Goal: Task Accomplishment & Management: Complete application form

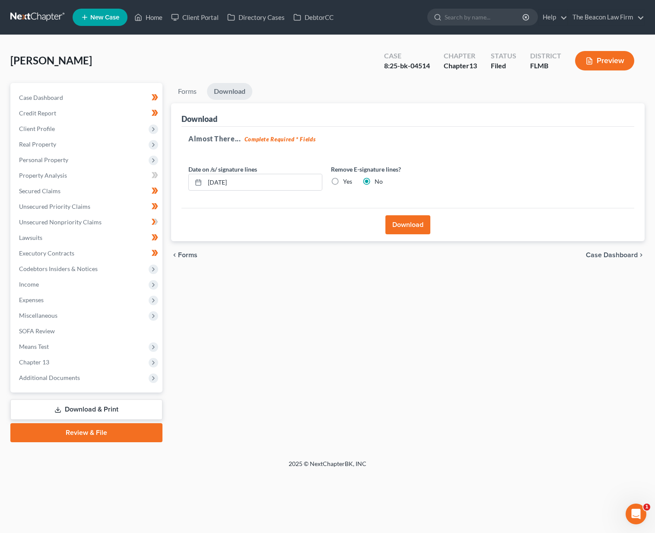
click at [41, 16] on link at bounding box center [37, 18] width 55 height 16
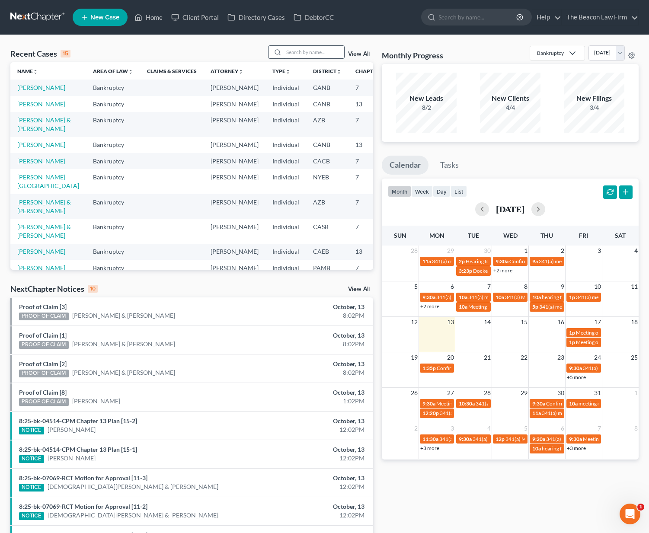
click at [313, 49] on input "search" at bounding box center [314, 52] width 61 height 13
type input "Chamika"
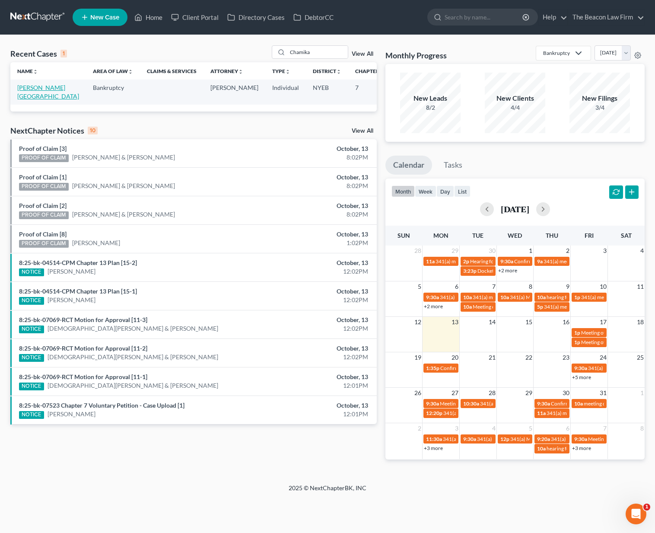
click at [38, 98] on link "[PERSON_NAME][GEOGRAPHIC_DATA]" at bounding box center [48, 92] width 62 height 16
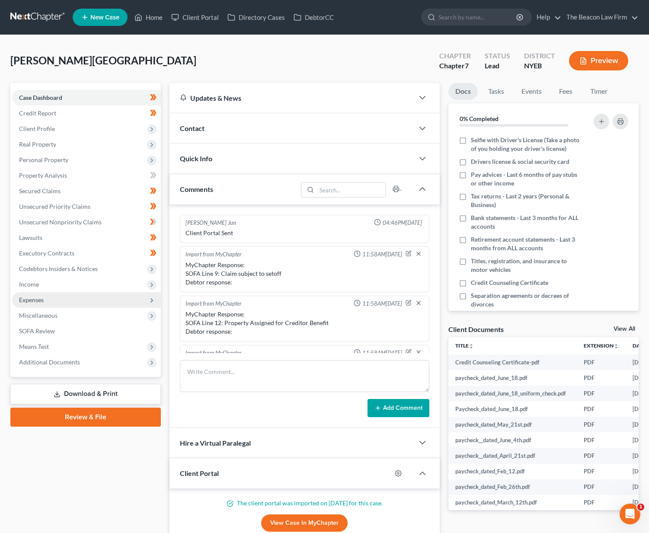
scroll to position [216, 0]
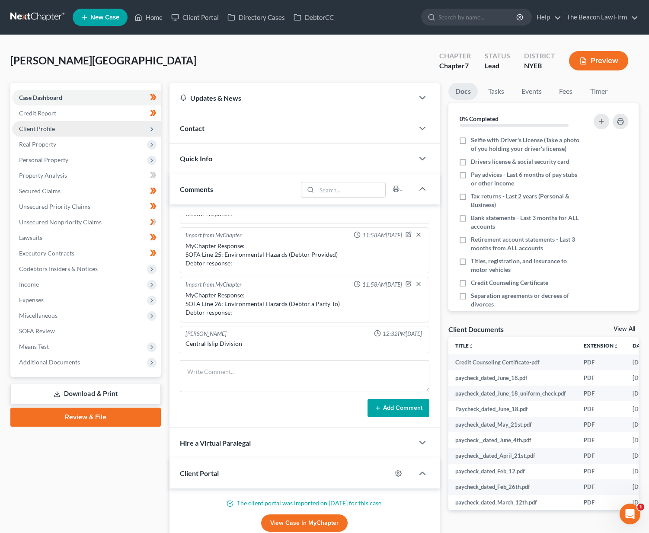
click at [45, 130] on span "Client Profile" at bounding box center [37, 128] width 36 height 7
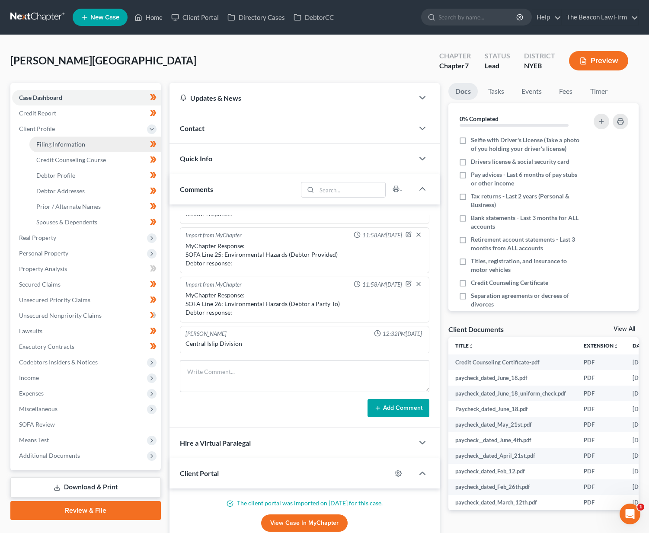
click at [46, 137] on link "Filing Information" at bounding box center [94, 145] width 131 height 16
select select "1"
select select "0"
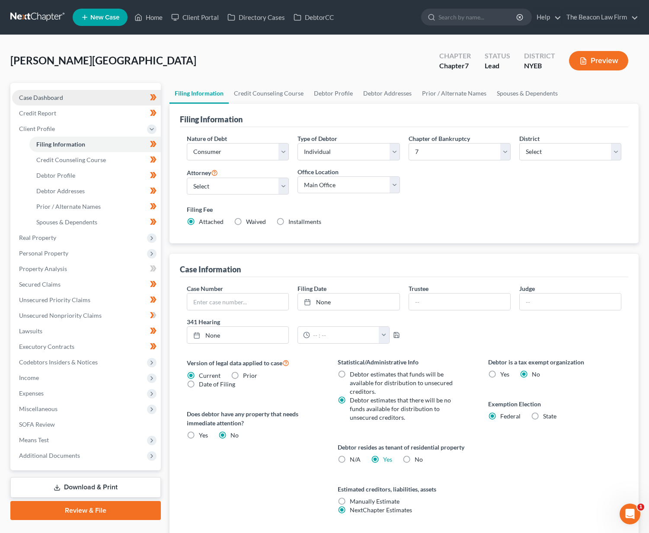
click at [55, 98] on span "Case Dashboard" at bounding box center [41, 97] width 44 height 7
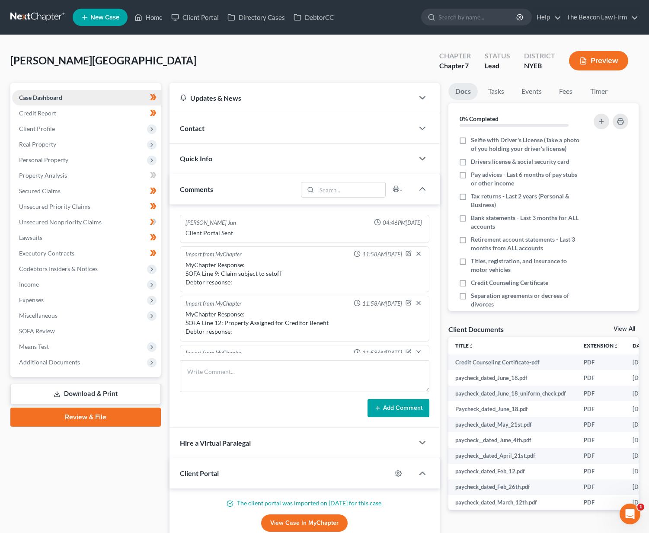
scroll to position [216, 0]
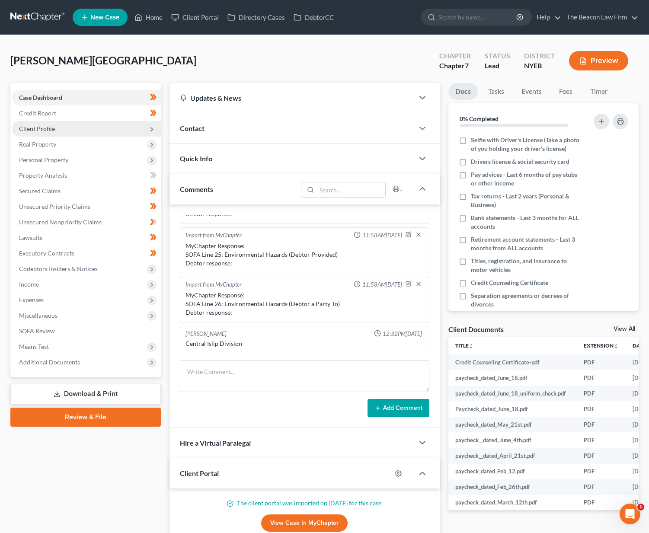
click at [29, 132] on span "Client Profile" at bounding box center [86, 129] width 149 height 16
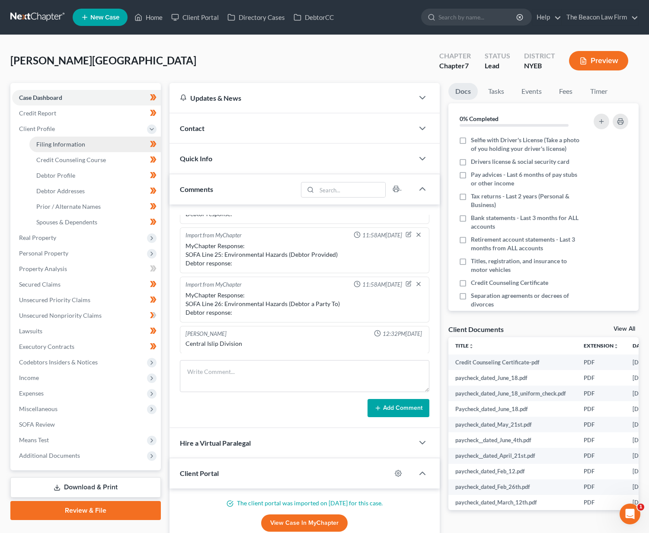
click at [38, 147] on span "Filing Information" at bounding box center [60, 144] width 49 height 7
select select "1"
select select "0"
select select "53"
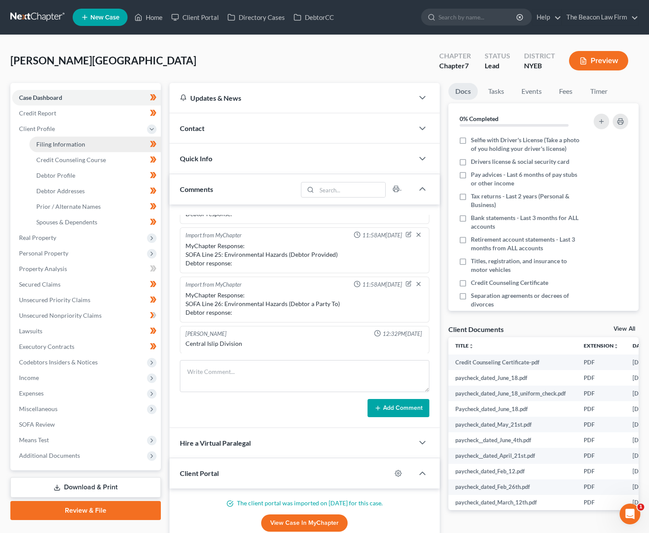
select select "13"
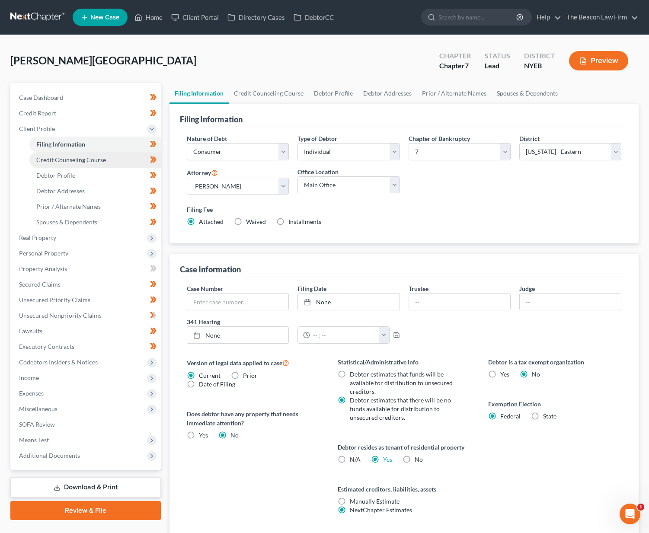
click at [44, 155] on link "Credit Counseling Course" at bounding box center [94, 160] width 131 height 16
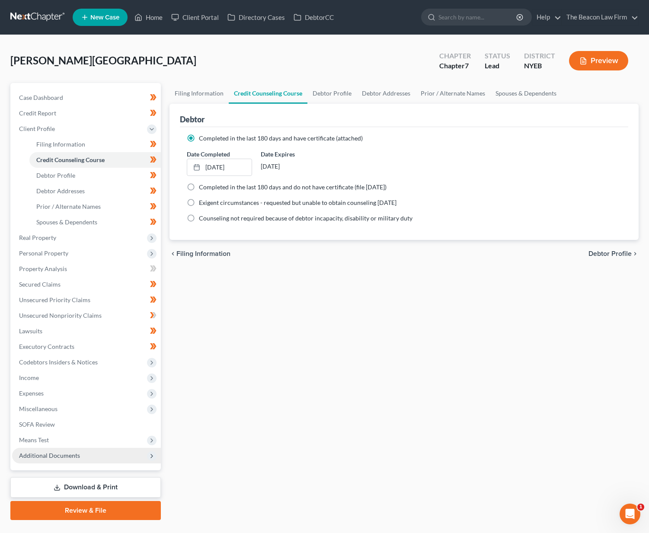
click at [87, 460] on span "Additional Documents" at bounding box center [86, 456] width 149 height 16
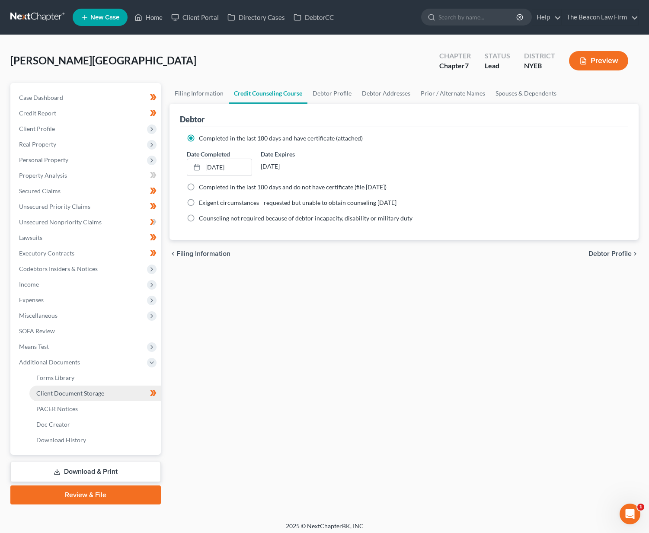
click at [86, 393] on span "Client Document Storage" at bounding box center [70, 393] width 68 height 7
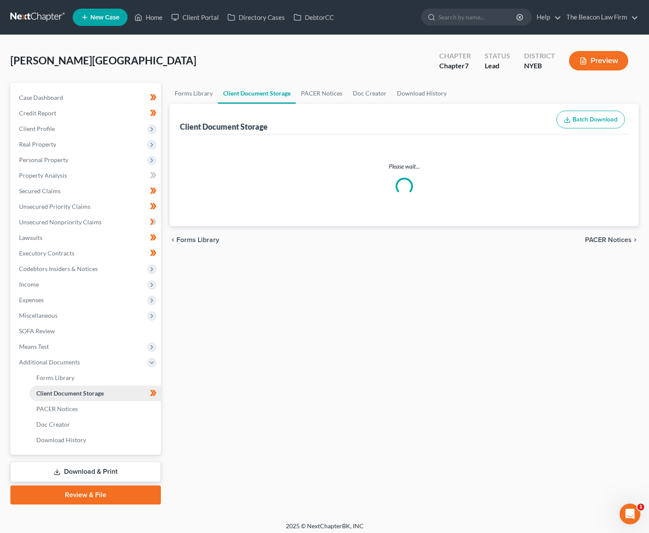
select select "0"
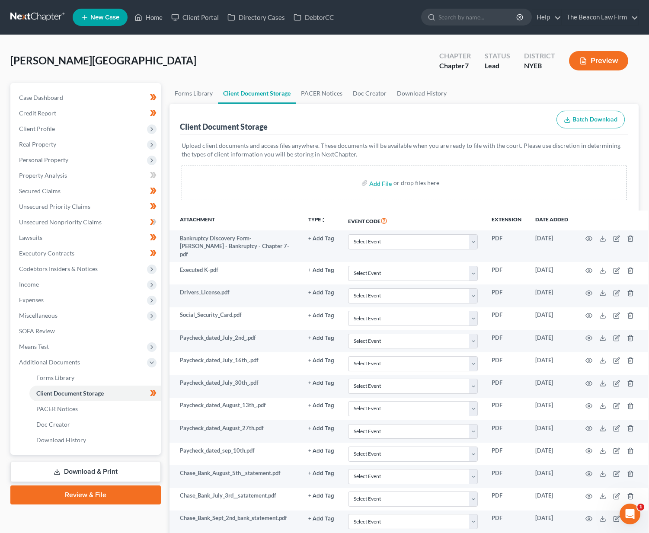
click at [39, 18] on link at bounding box center [37, 18] width 55 height 16
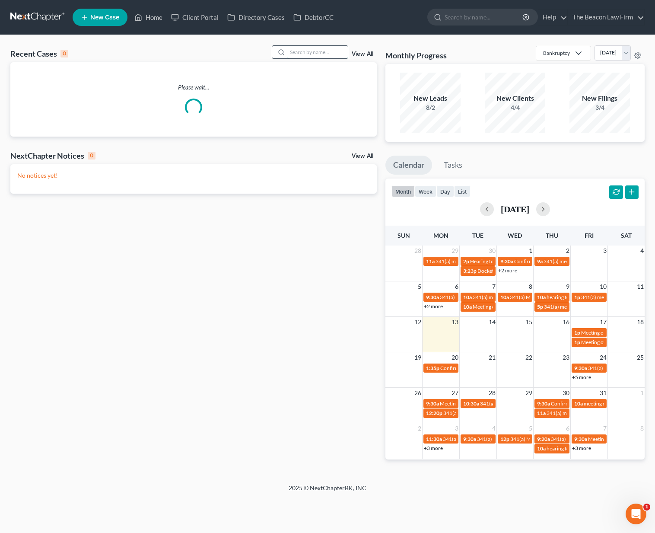
click at [303, 51] on input "search" at bounding box center [318, 52] width 61 height 13
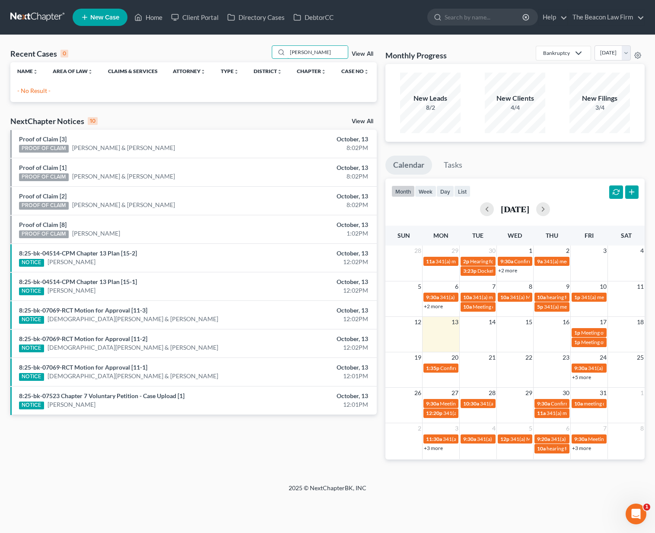
type input "goldsmith"
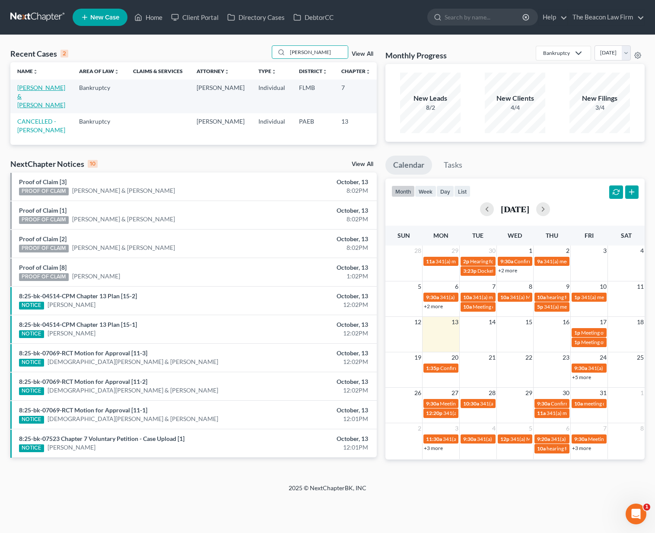
drag, startPoint x: 157, startPoint y: 108, endPoint x: 30, endPoint y: 105, distance: 126.3
click at [30, 105] on link "[PERSON_NAME] & [PERSON_NAME]" at bounding box center [41, 96] width 48 height 25
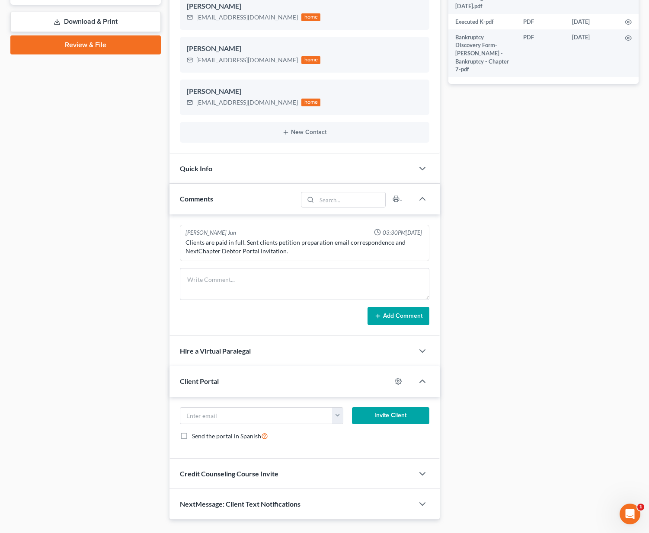
scroll to position [329, 0]
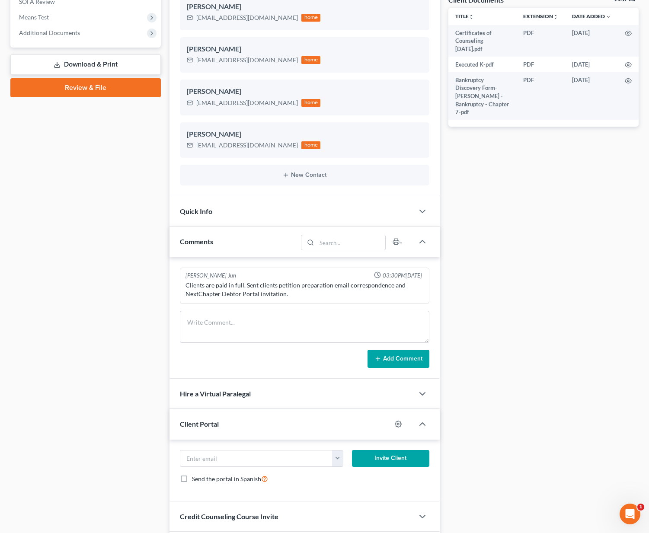
click at [264, 290] on div "Clients are paid in full. Sent clients petition preparation email correspondenc…" at bounding box center [304, 289] width 238 height 17
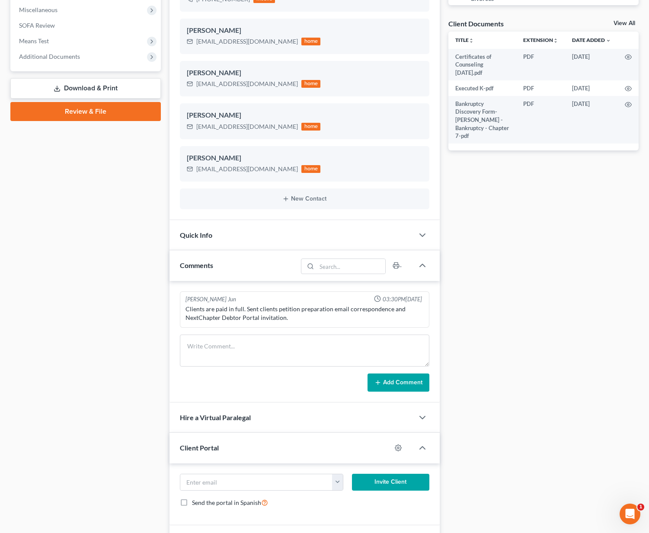
scroll to position [150, 0]
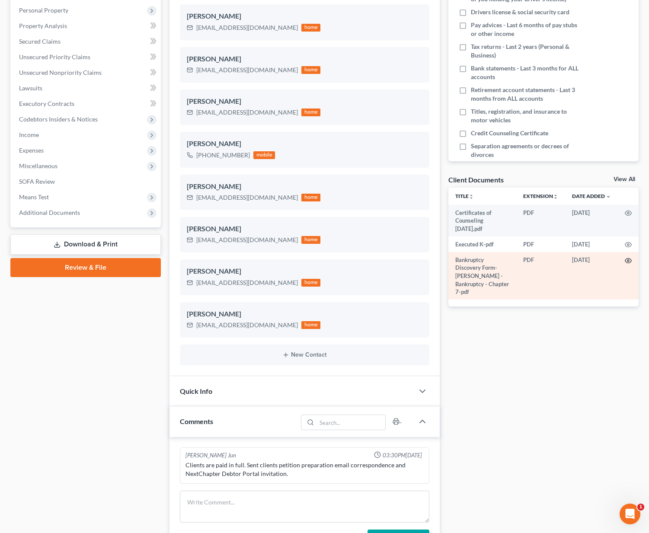
click at [628, 258] on icon "button" at bounding box center [628, 260] width 7 height 7
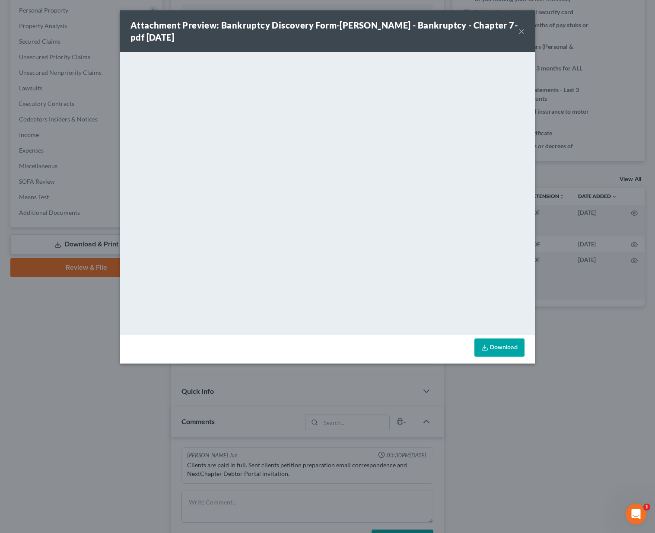
click at [522, 32] on button "×" at bounding box center [522, 31] width 6 height 10
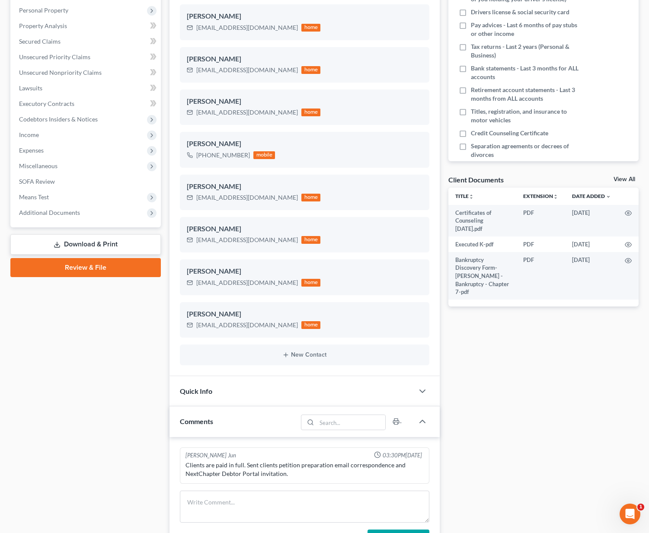
click at [122, 359] on div "Case Dashboard Payments Invoices Payments Payments Credit Report Client Profile" at bounding box center [85, 337] width 159 height 809
click at [349, 494] on textarea at bounding box center [304, 507] width 249 height 32
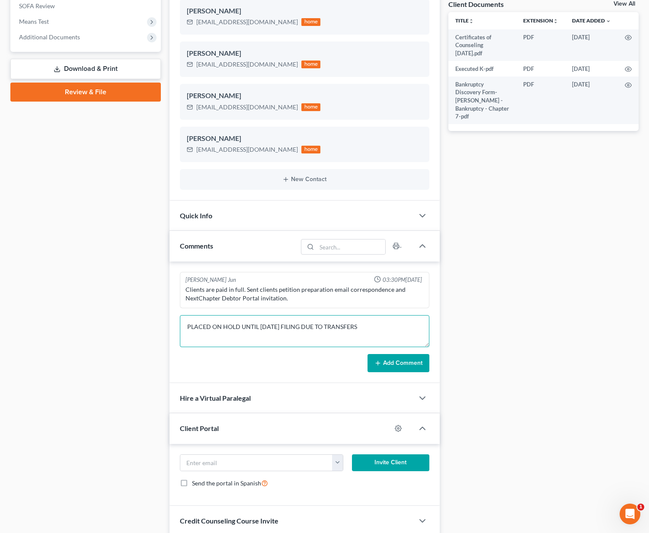
type textarea "PLACED ON HOLD UNTIL JANUARY 2025 FILING DUE TO TRANSFERS"
click at [407, 359] on button "Add Comment" at bounding box center [398, 363] width 62 height 18
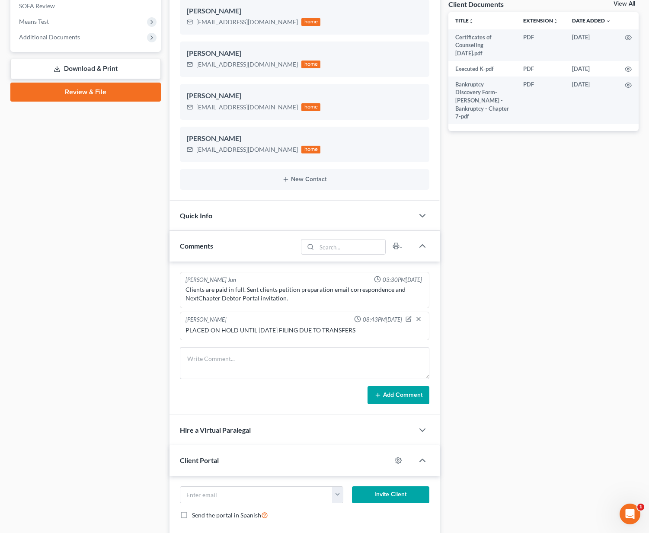
scroll to position [0, 0]
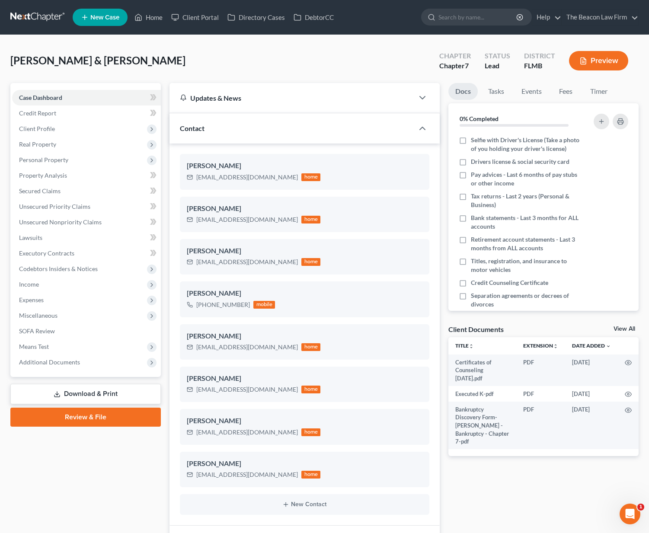
click at [44, 17] on link at bounding box center [37, 18] width 55 height 16
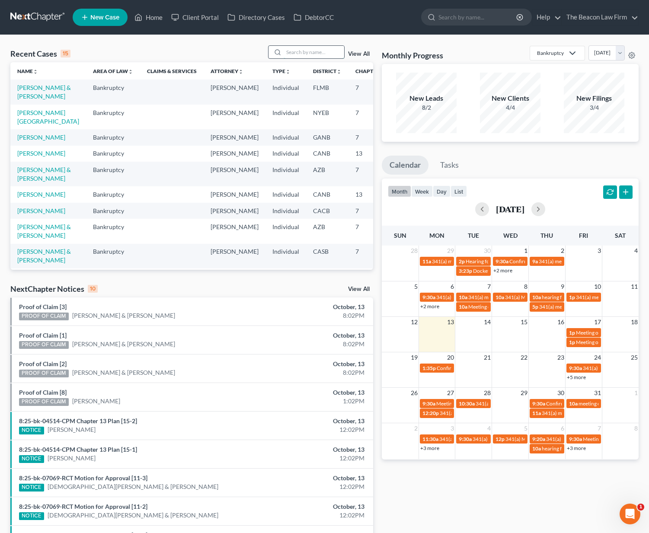
click at [312, 52] on input "search" at bounding box center [314, 52] width 61 height 13
type input "hamilton"
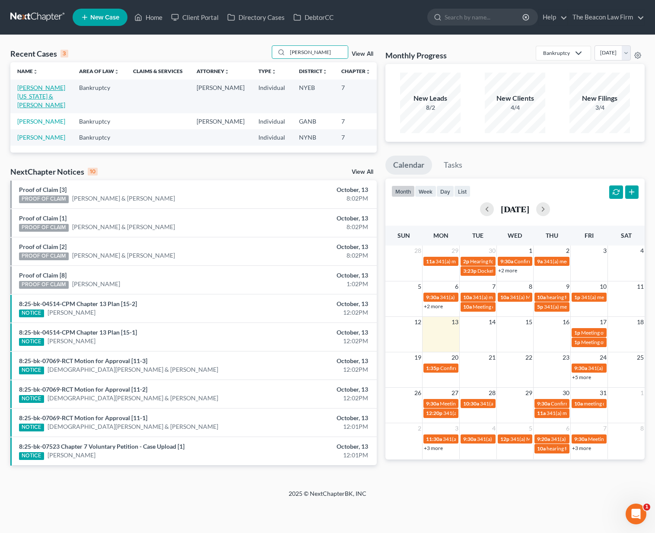
click at [27, 102] on link "[PERSON_NAME][US_STATE] & [PERSON_NAME]" at bounding box center [41, 96] width 48 height 25
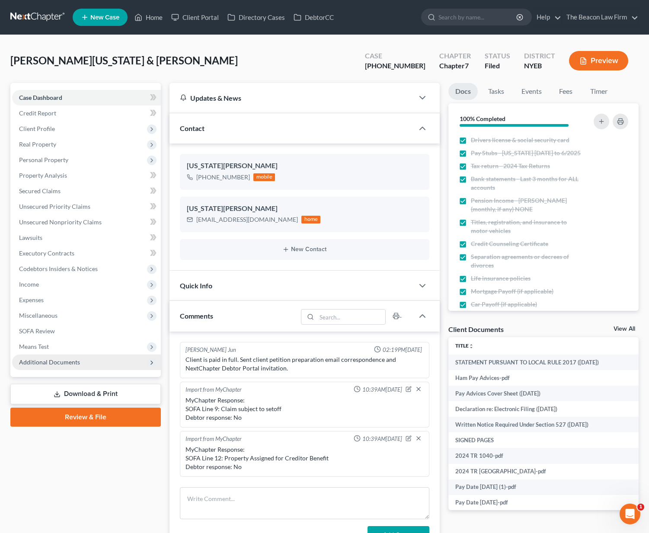
scroll to position [644, 0]
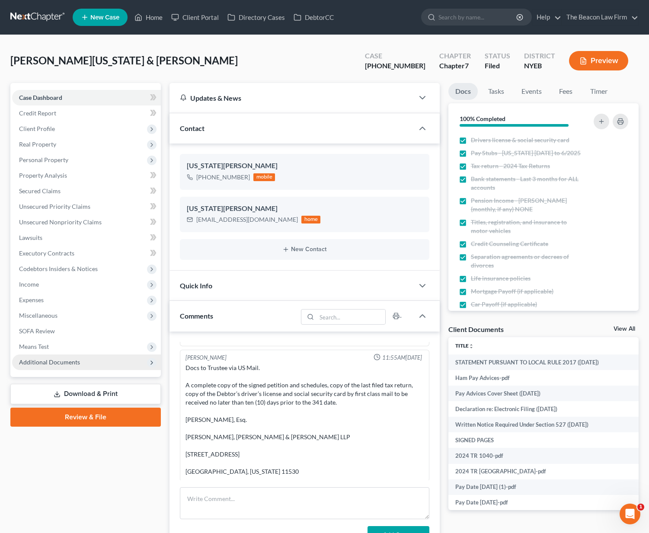
click at [83, 365] on span "Additional Documents" at bounding box center [86, 363] width 149 height 16
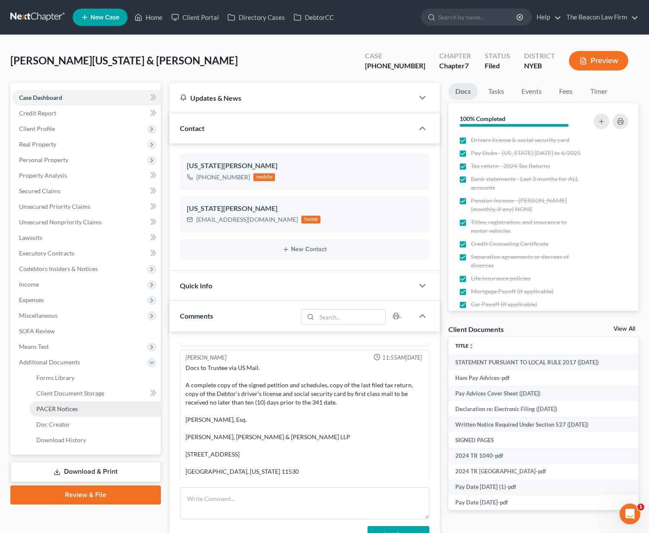
click at [67, 410] on span "PACER Notices" at bounding box center [57, 408] width 42 height 7
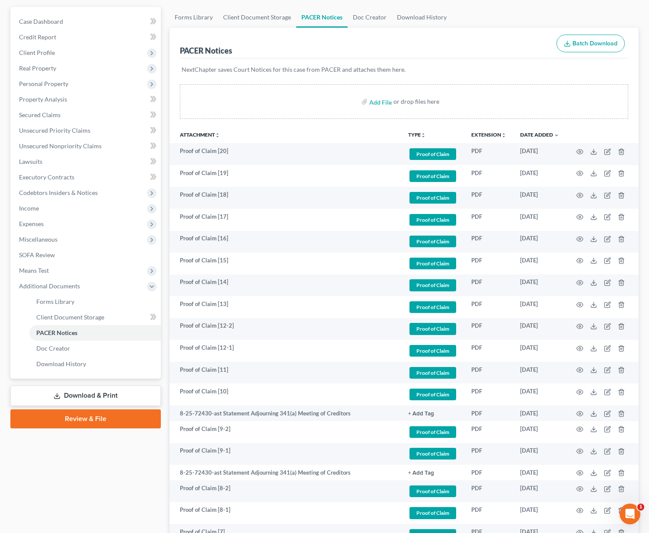
scroll to position [205, 0]
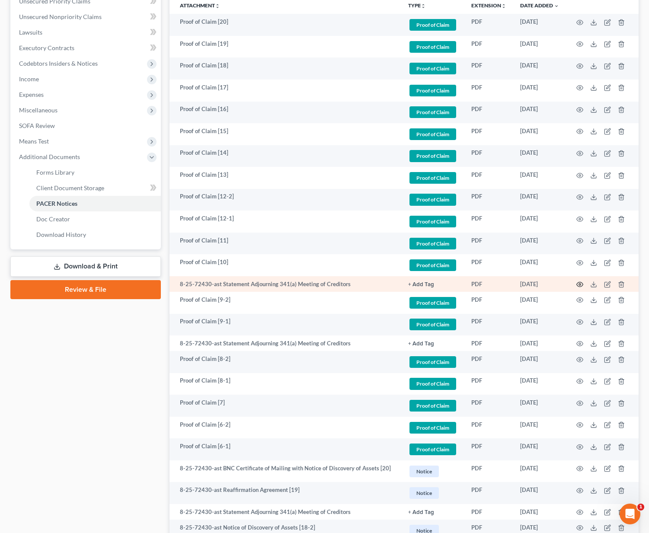
click at [579, 284] on icon "button" at bounding box center [579, 284] width 7 height 7
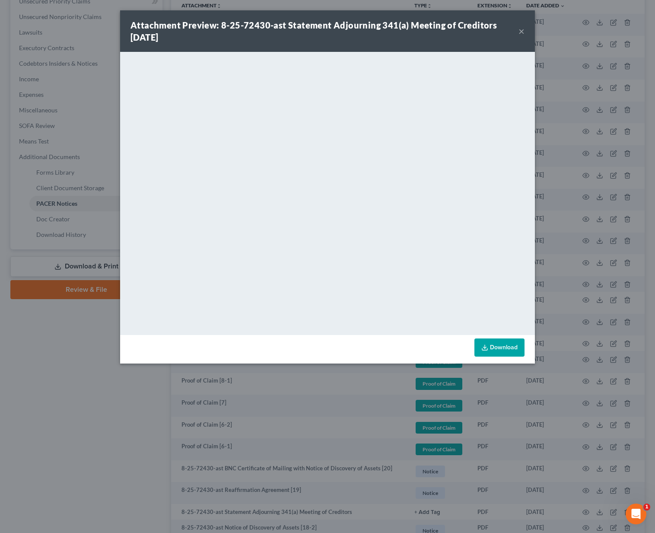
click at [522, 31] on button "×" at bounding box center [522, 31] width 6 height 10
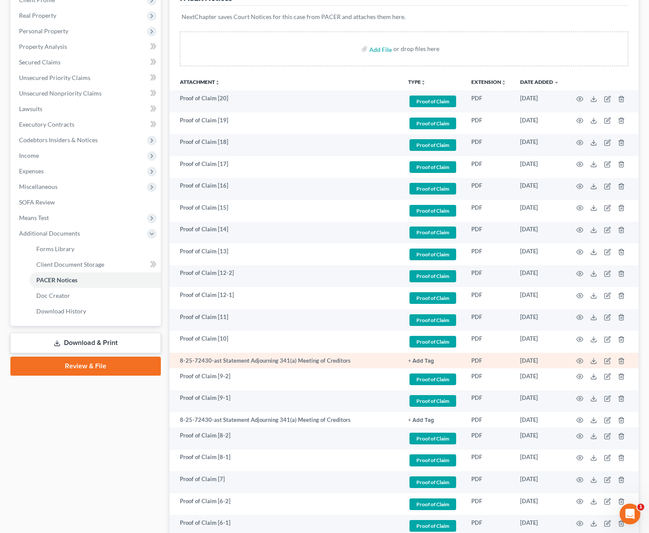
scroll to position [290, 0]
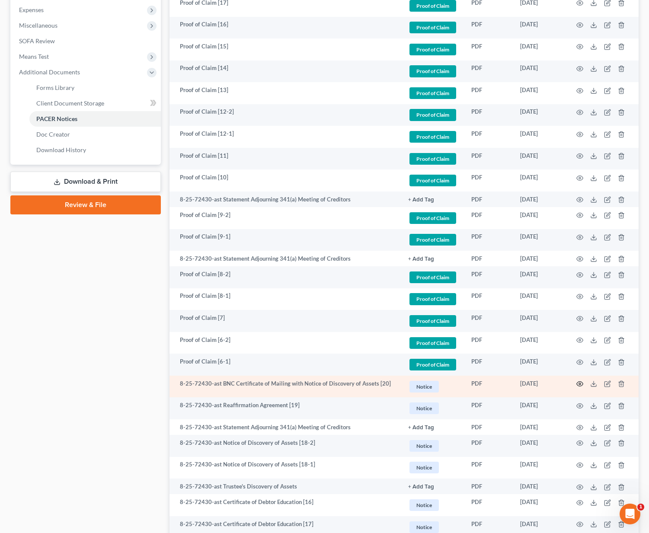
click at [581, 385] on icon "button" at bounding box center [580, 384] width 6 height 5
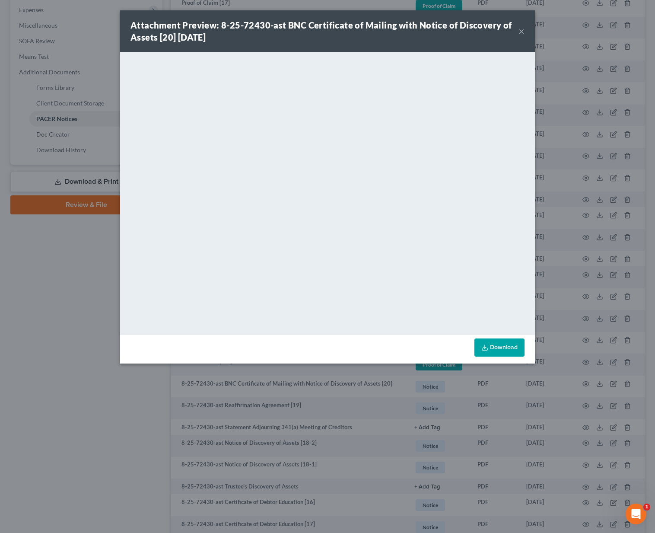
click at [524, 34] on button "×" at bounding box center [522, 31] width 6 height 10
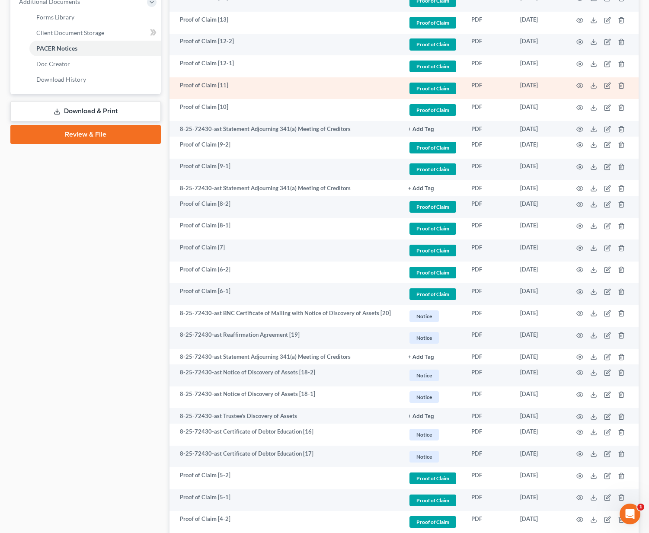
scroll to position [0, 0]
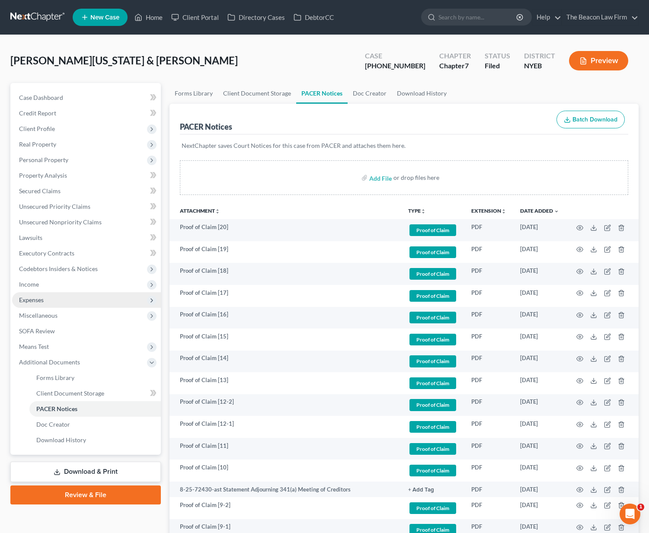
click at [61, 302] on span "Expenses" at bounding box center [86, 300] width 149 height 16
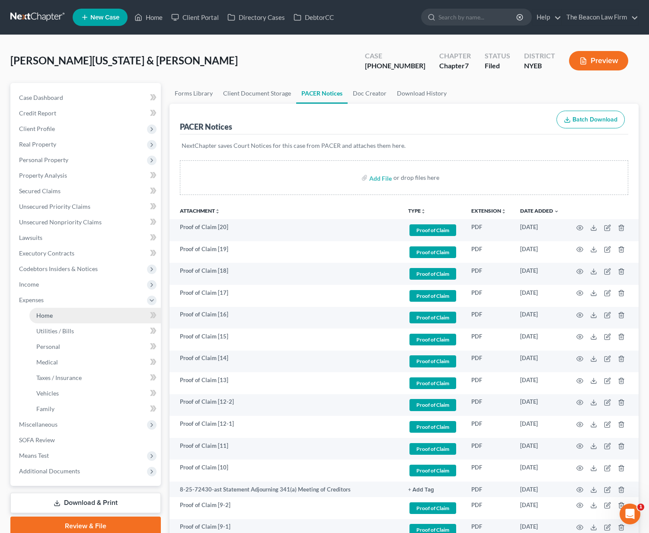
click at [58, 314] on link "Home" at bounding box center [94, 316] width 131 height 16
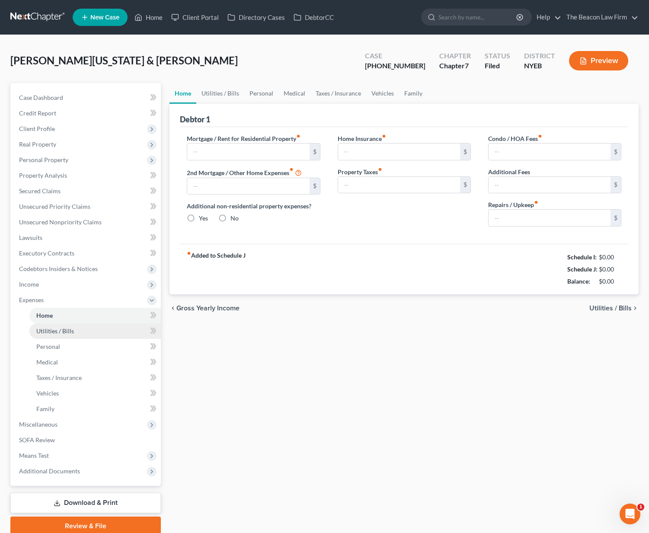
type input "4,398.89"
type input "0.00"
radio input "true"
type input "0.00"
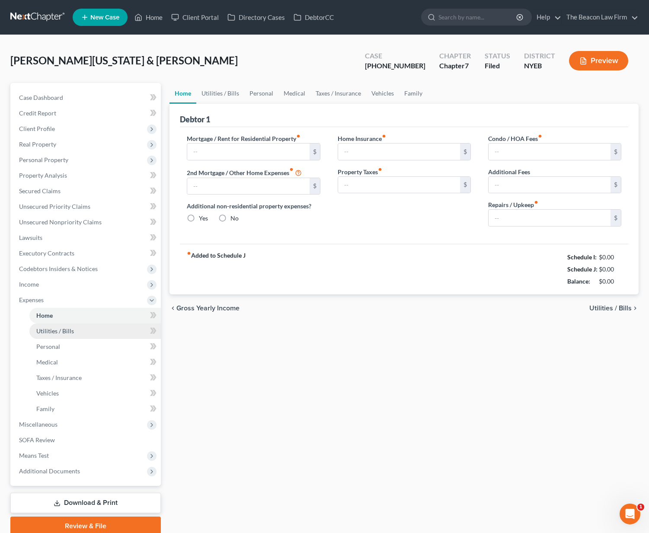
type input "0.00"
type input "100.00"
drag, startPoint x: 596, startPoint y: 257, endPoint x: 630, endPoint y: 259, distance: 34.2
click at [630, 259] on div "Debtor 1 Mortgage / Rent for Residential Property fiber_manual_record 4,398.89 …" at bounding box center [403, 199] width 469 height 191
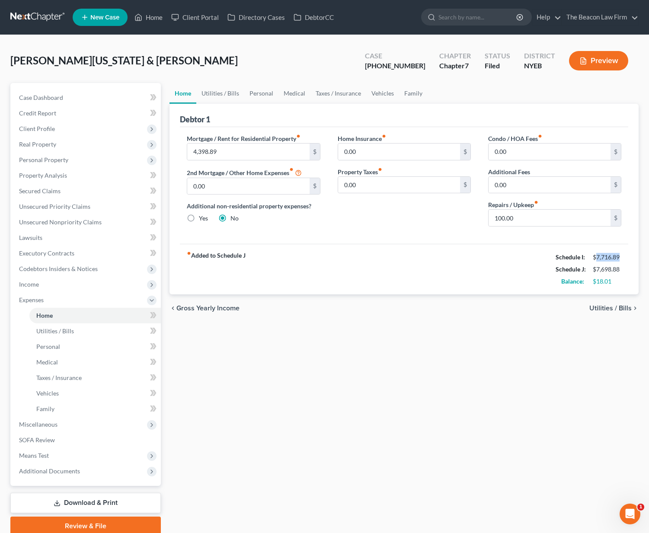
copy div "7,716.89"
drag, startPoint x: 597, startPoint y: 269, endPoint x: 630, endPoint y: 272, distance: 32.5
click at [630, 272] on div "Debtor 1 Mortgage / Rent for Residential Property fiber_manual_record 4,398.89 …" at bounding box center [403, 199] width 469 height 191
copy div "7,698.88"
drag, startPoint x: 613, startPoint y: 284, endPoint x: 596, endPoint y: 283, distance: 17.3
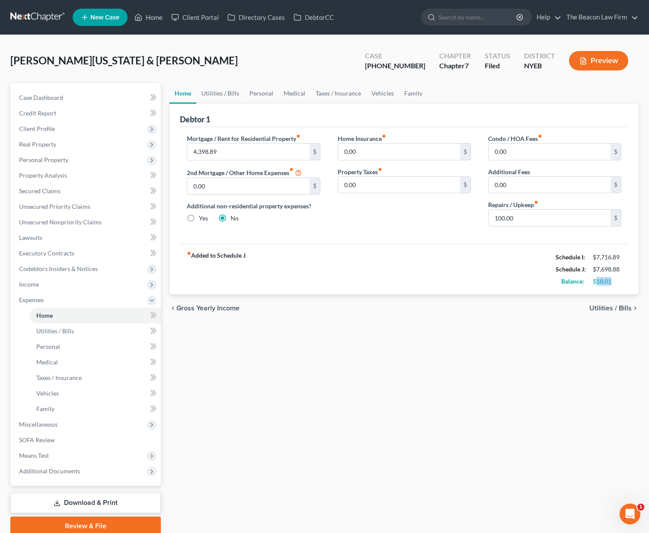
click at [596, 283] on div "$18.01" at bounding box center [607, 281] width 29 height 9
copy div "18.01"
drag, startPoint x: 597, startPoint y: 256, endPoint x: 634, endPoint y: 262, distance: 37.3
click at [621, 259] on div "$7,716.89" at bounding box center [606, 257] width 37 height 9
copy div "7,716.89"
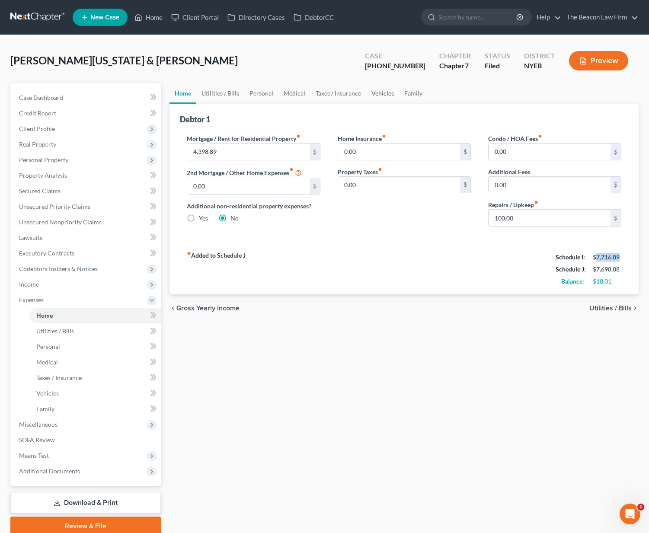
click at [380, 96] on link "Vehicles" at bounding box center [382, 93] width 33 height 21
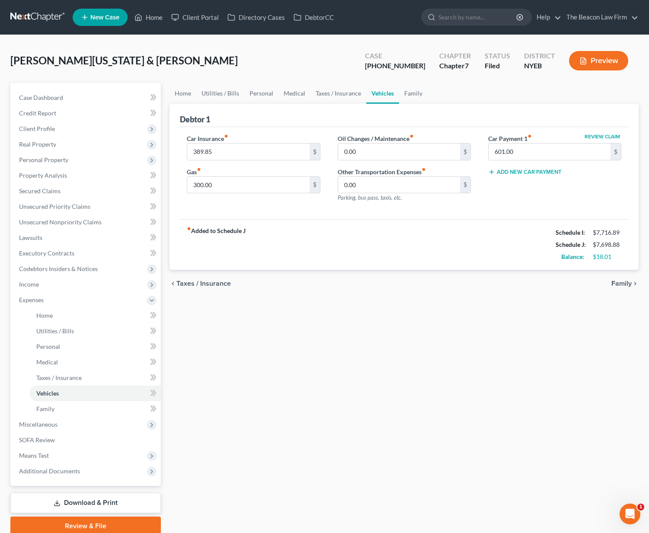
click at [377, 2] on nav "Home New Case Client Portal Directory Cases DebtorCC The Beacon Law Firm june@b…" at bounding box center [324, 17] width 649 height 35
click at [45, 21] on link at bounding box center [37, 18] width 55 height 16
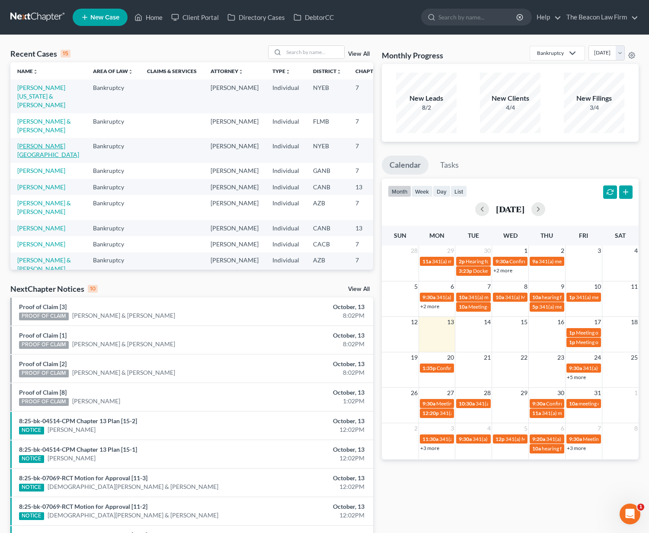
click at [27, 158] on link "[PERSON_NAME][GEOGRAPHIC_DATA]" at bounding box center [48, 150] width 62 height 16
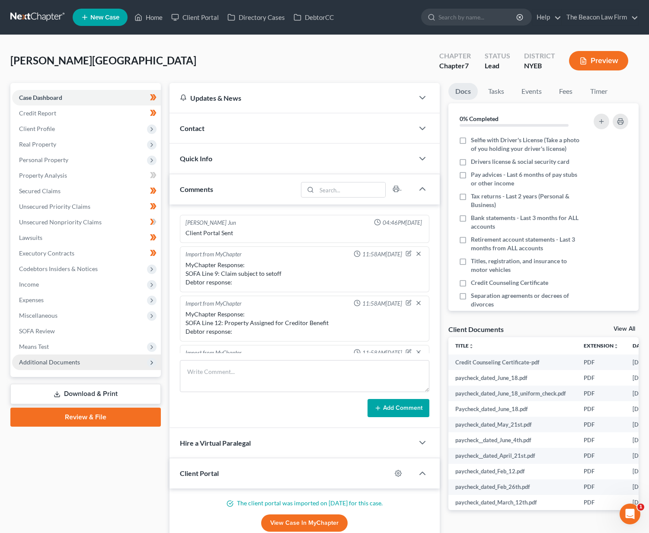
click at [73, 366] on span "Additional Documents" at bounding box center [86, 363] width 149 height 16
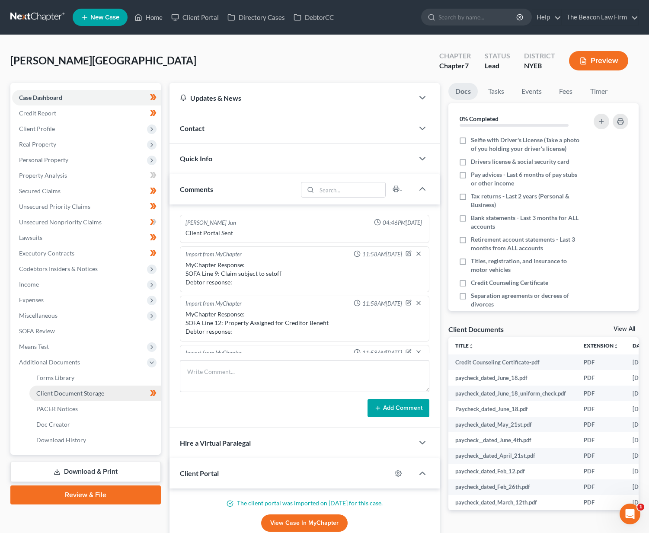
click at [91, 392] on span "Client Document Storage" at bounding box center [70, 393] width 68 height 7
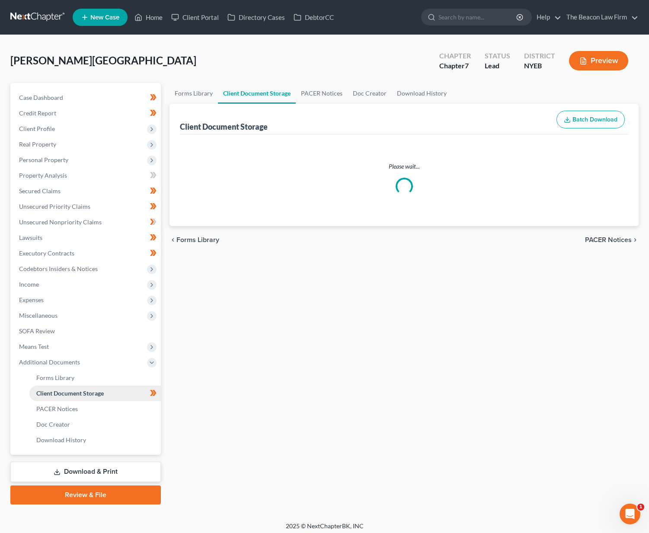
select select "0"
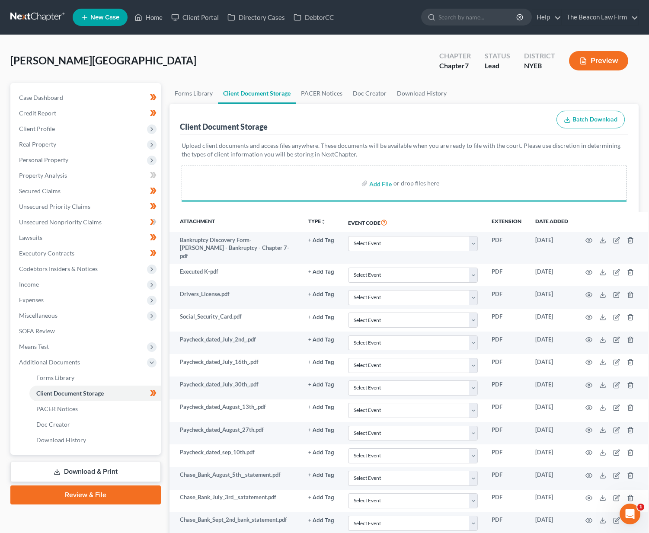
select select "0"
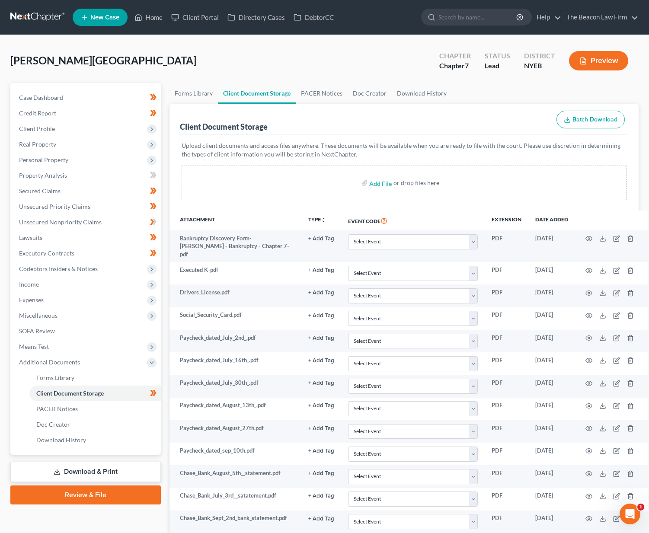
select select "0"
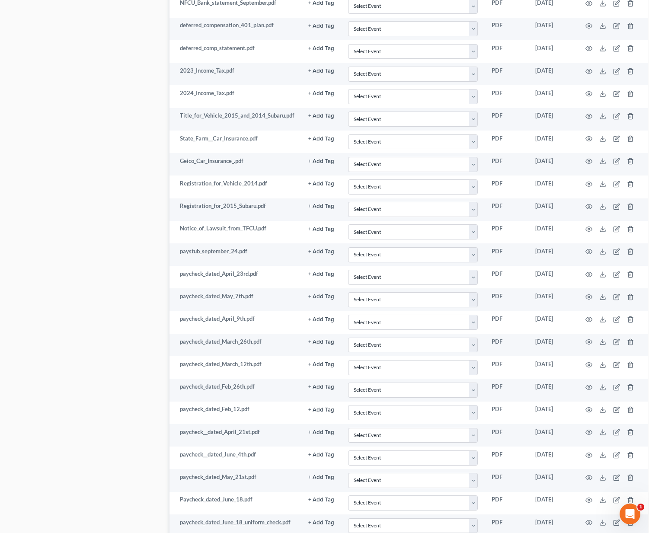
scroll to position [759, 0]
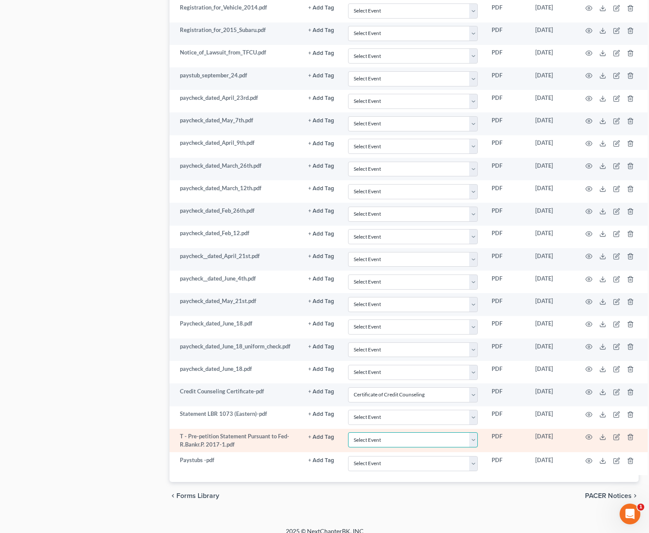
click at [386, 433] on select "Select Event Certificate of Credit Counseling Employee Income Records / Copies …" at bounding box center [413, 439] width 130 height 15
select select "2"
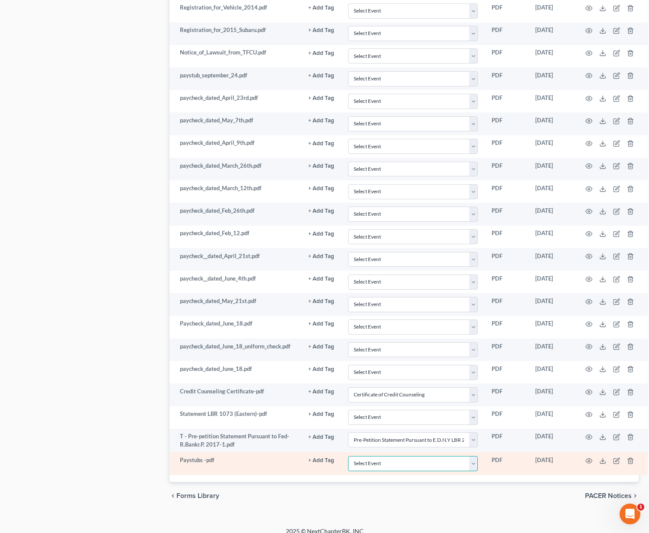
select select "1"
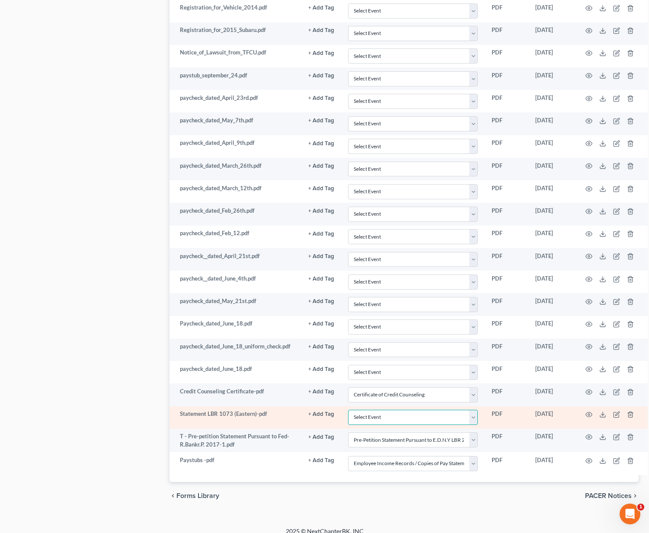
select select "3"
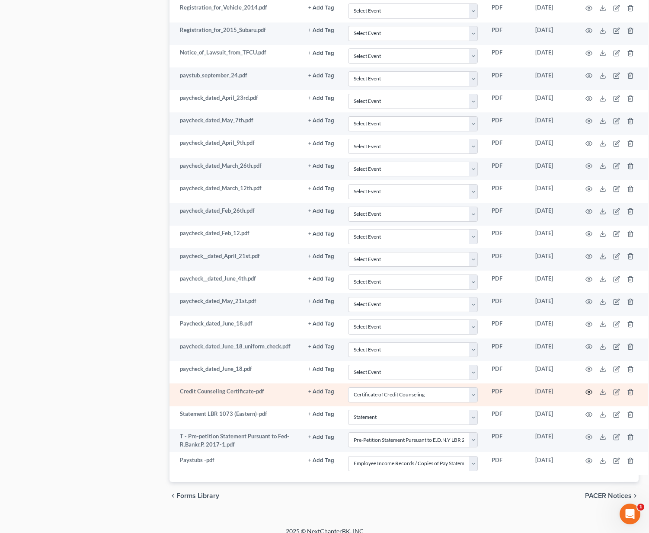
click at [587, 390] on icon "button" at bounding box center [589, 392] width 6 height 5
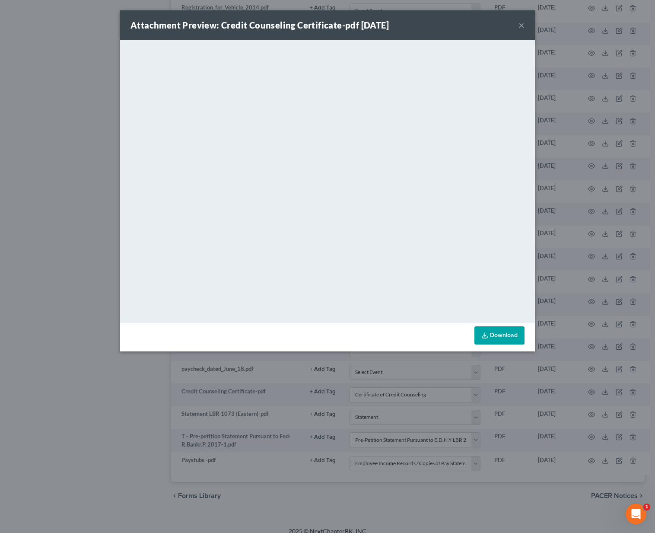
click at [517, 29] on div "Attachment Preview: Credit Counseling Certificate-pdf [DATE] ×" at bounding box center [327, 24] width 415 height 29
click at [523, 27] on button "×" at bounding box center [522, 25] width 6 height 10
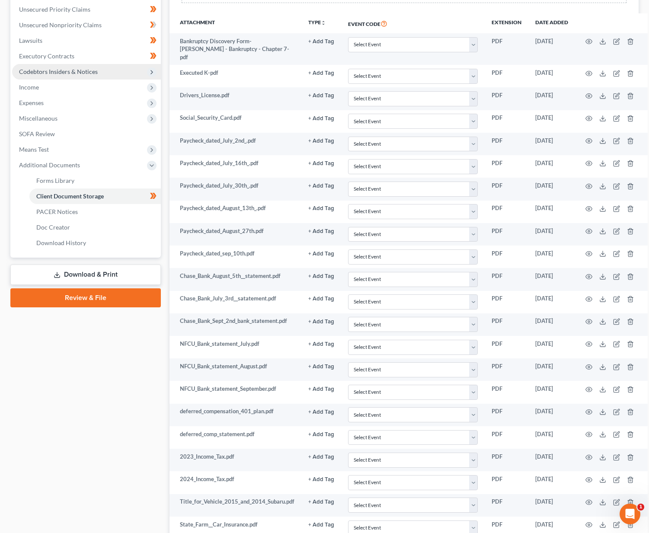
scroll to position [14, 0]
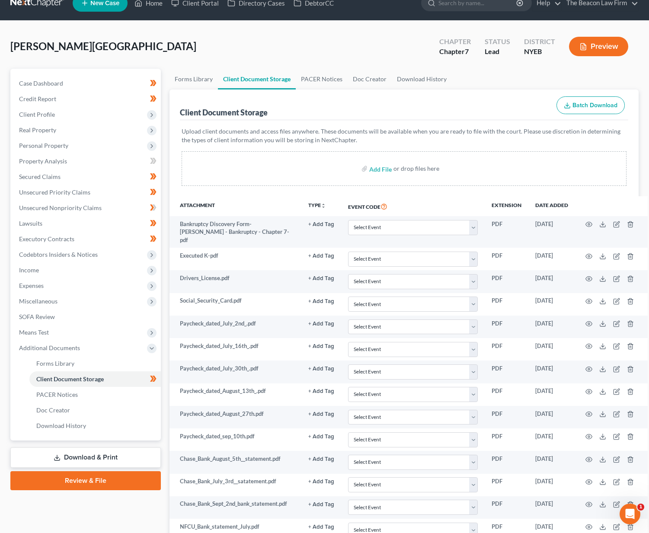
click at [135, 486] on link "Review & File" at bounding box center [85, 480] width 150 height 19
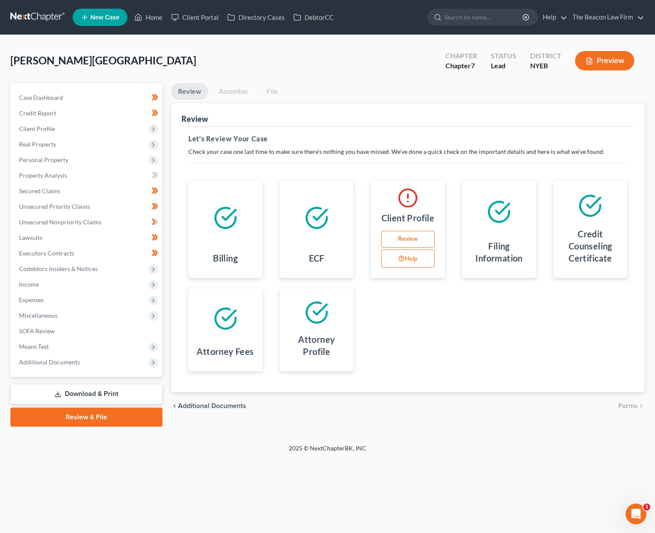
click at [407, 233] on link "Review" at bounding box center [407, 239] width 53 height 17
select select "0"
select select "1"
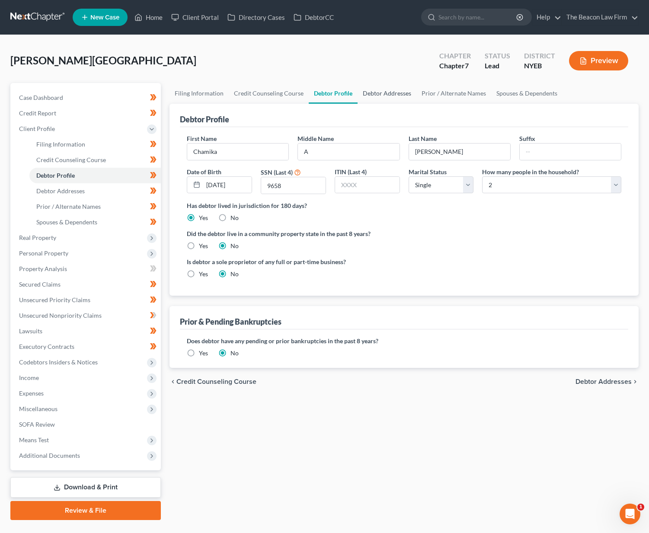
click at [368, 90] on link "Debtor Addresses" at bounding box center [387, 93] width 59 height 21
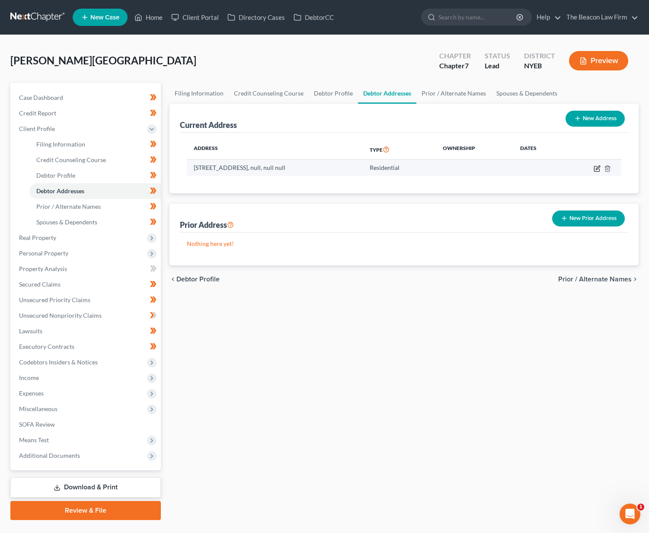
click at [597, 167] on icon "button" at bounding box center [598, 168] width 4 height 4
select select "0"
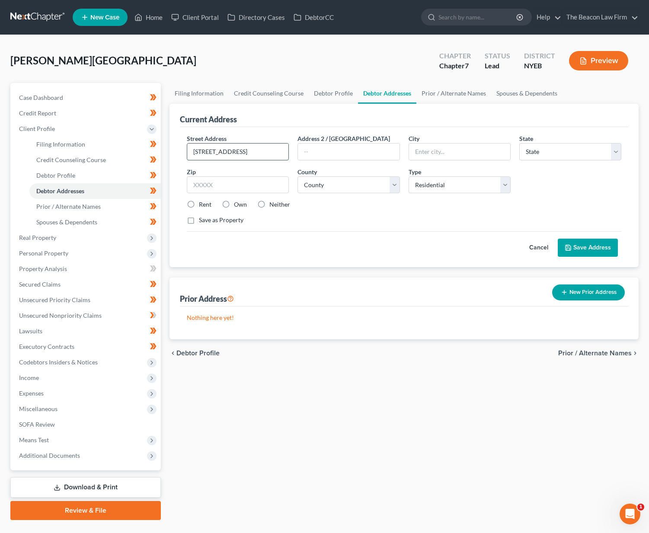
click at [212, 153] on input "[STREET_ADDRESS]" at bounding box center [237, 152] width 101 height 16
click at [213, 153] on input "[STREET_ADDRESS]" at bounding box center [237, 152] width 101 height 16
click at [213, 152] on input "28 Greenmeadow DrBabylonNY11702United States" at bounding box center [237, 152] width 101 height 16
click at [108, 162] on link "Credit Counseling Course" at bounding box center [94, 160] width 131 height 16
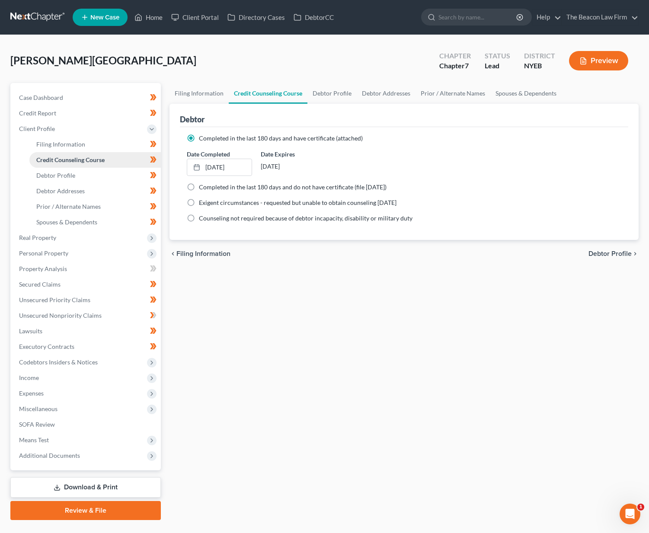
click at [108, 162] on link "Credit Counseling Course" at bounding box center [94, 160] width 131 height 16
click at [103, 172] on link "Debtor Profile" at bounding box center [94, 176] width 131 height 16
select select "0"
select select "1"
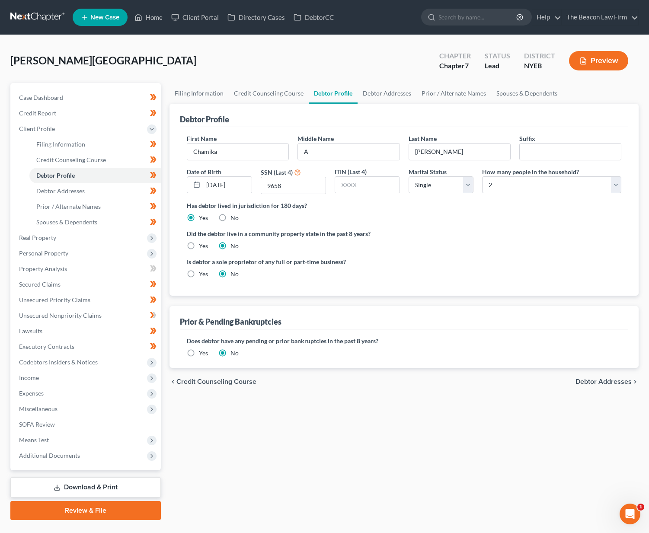
click at [41, 17] on link at bounding box center [37, 18] width 55 height 16
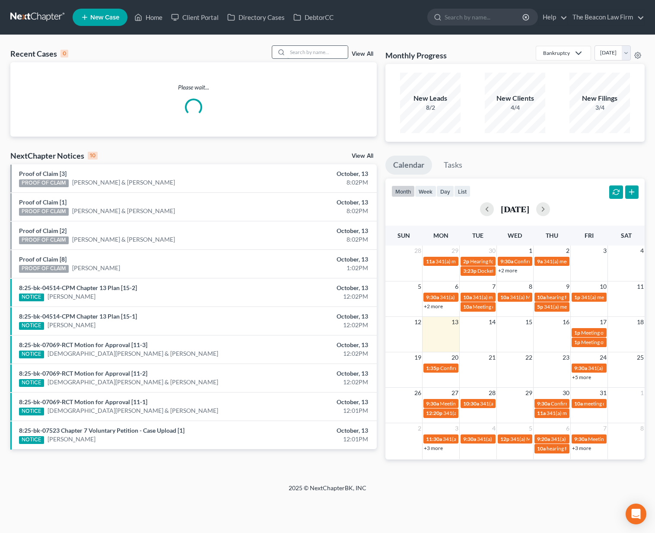
click at [308, 55] on input "search" at bounding box center [318, 52] width 61 height 13
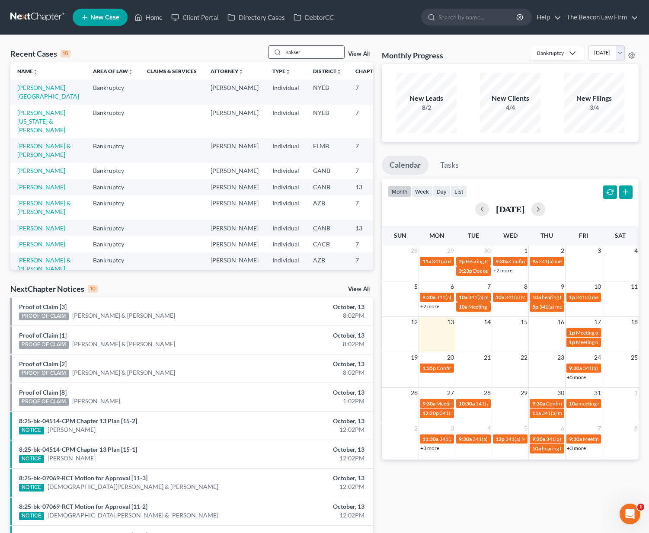
type input "sakser"
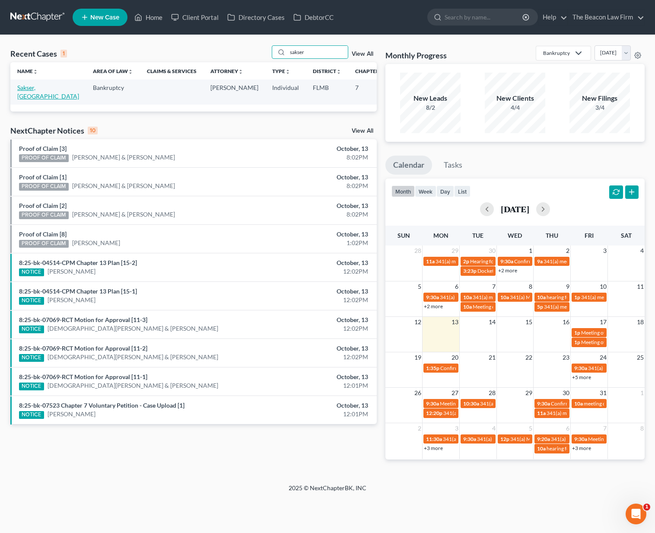
click at [32, 97] on link "Sakser, [GEOGRAPHIC_DATA]" at bounding box center [48, 92] width 62 height 16
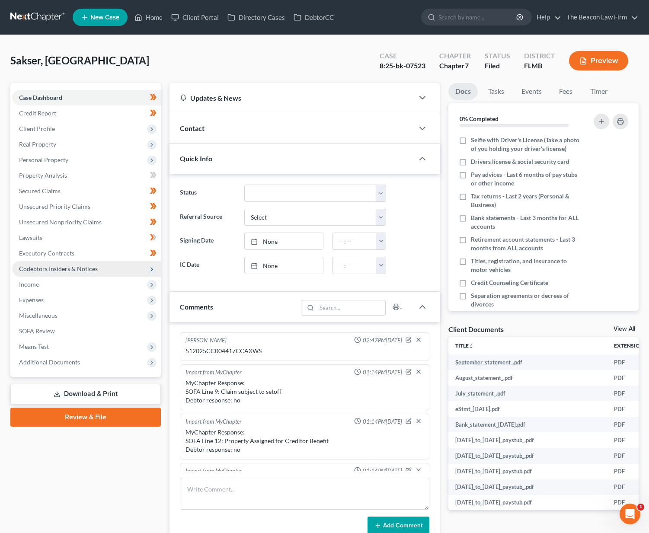
scroll to position [217, 0]
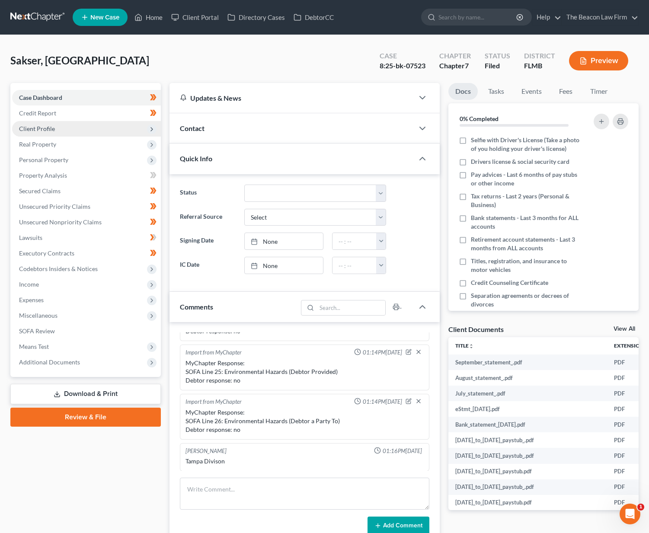
click at [34, 130] on span "Client Profile" at bounding box center [37, 128] width 36 height 7
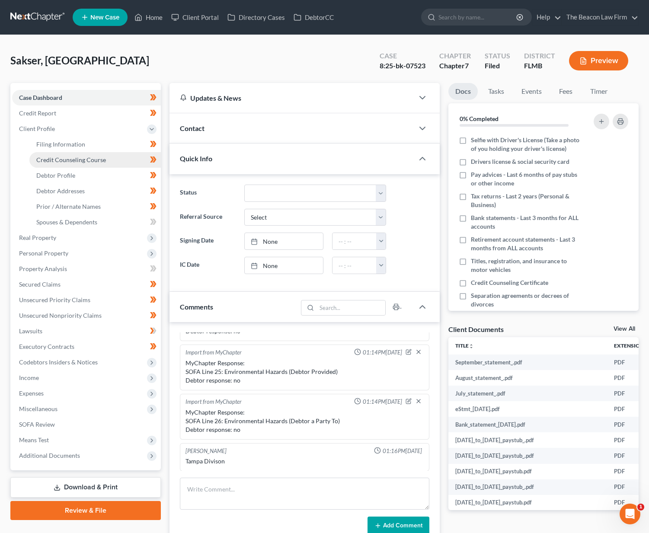
click at [45, 155] on link "Credit Counseling Course" at bounding box center [94, 160] width 131 height 16
